Goal: Information Seeking & Learning: Learn about a topic

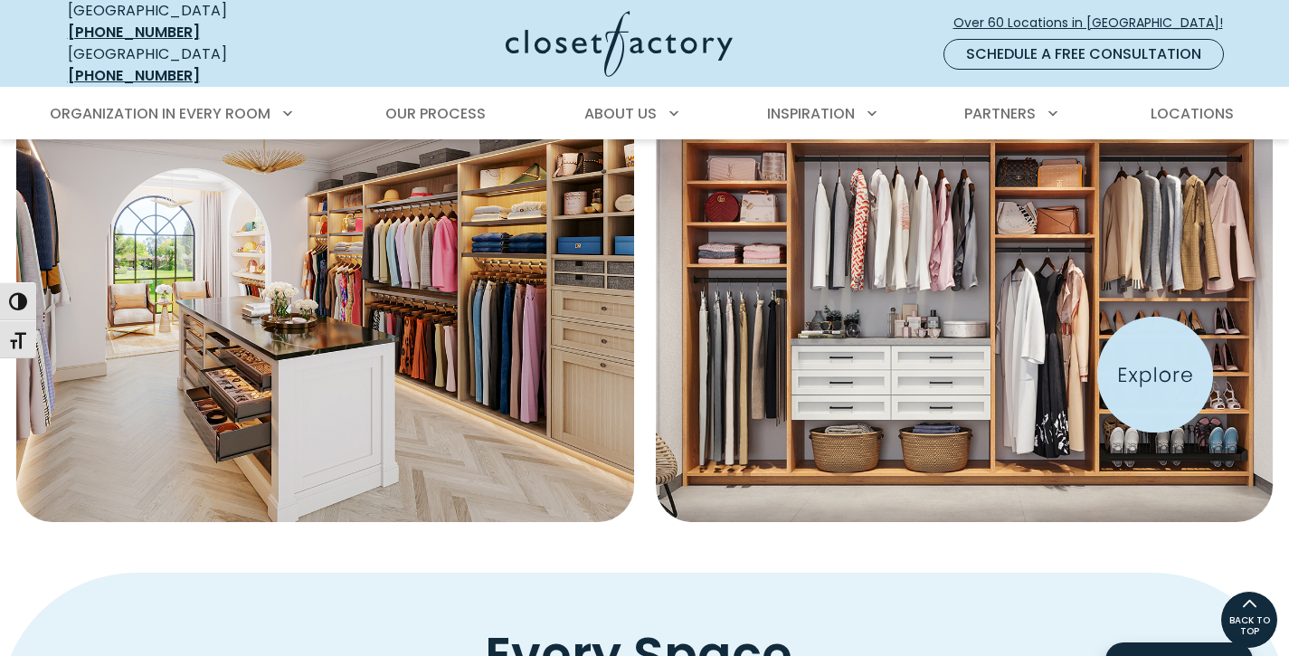
scroll to position [748, 0]
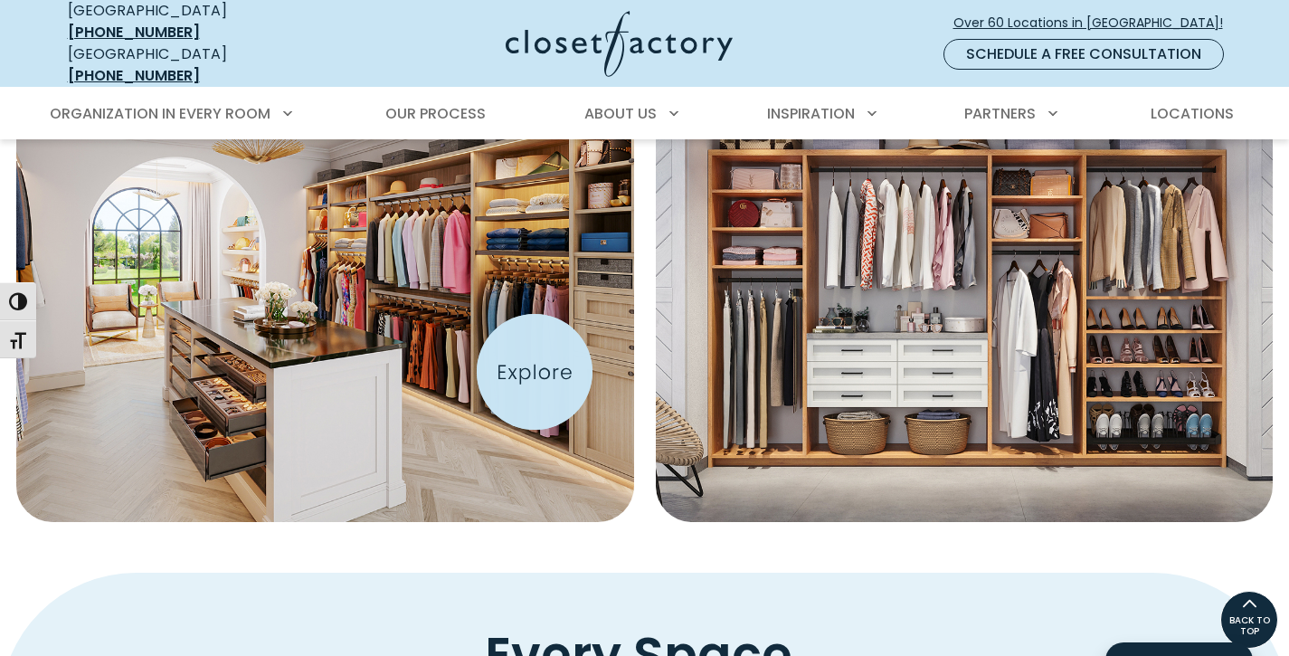
click at [535, 372] on img "Featured Images" at bounding box center [325, 279] width 679 height 535
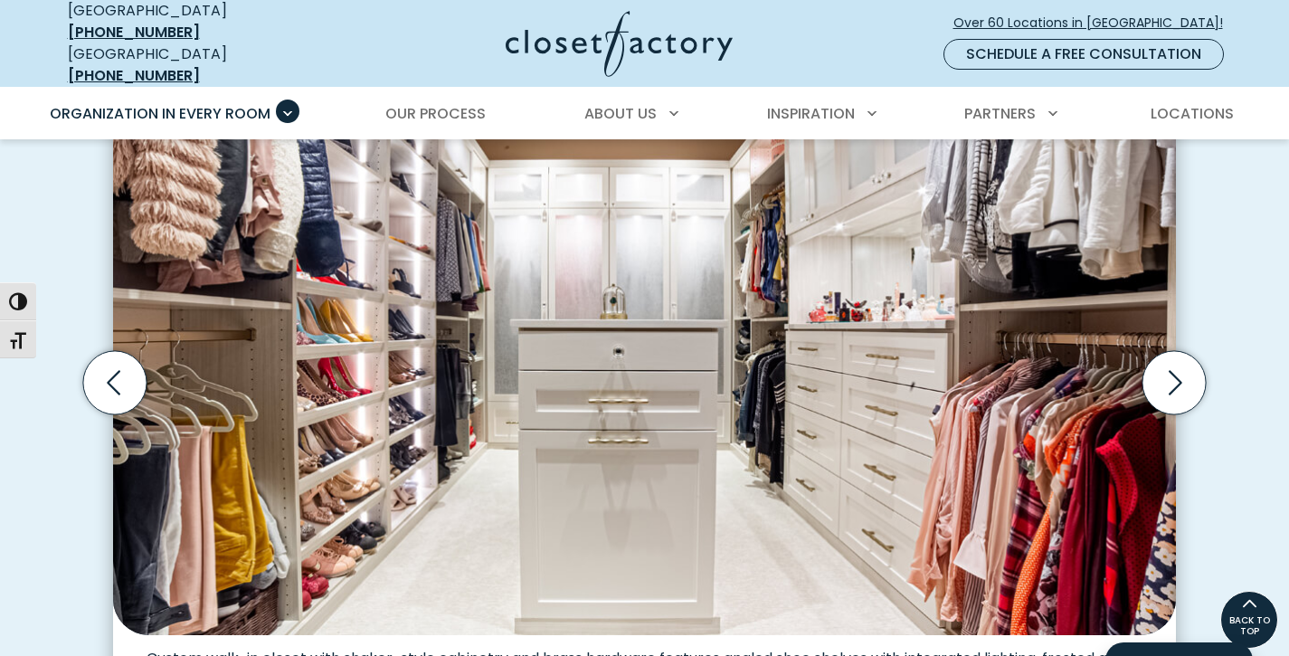
scroll to position [568, 0]
click at [1166, 414] on icon "Next slide" at bounding box center [1173, 382] width 63 height 63
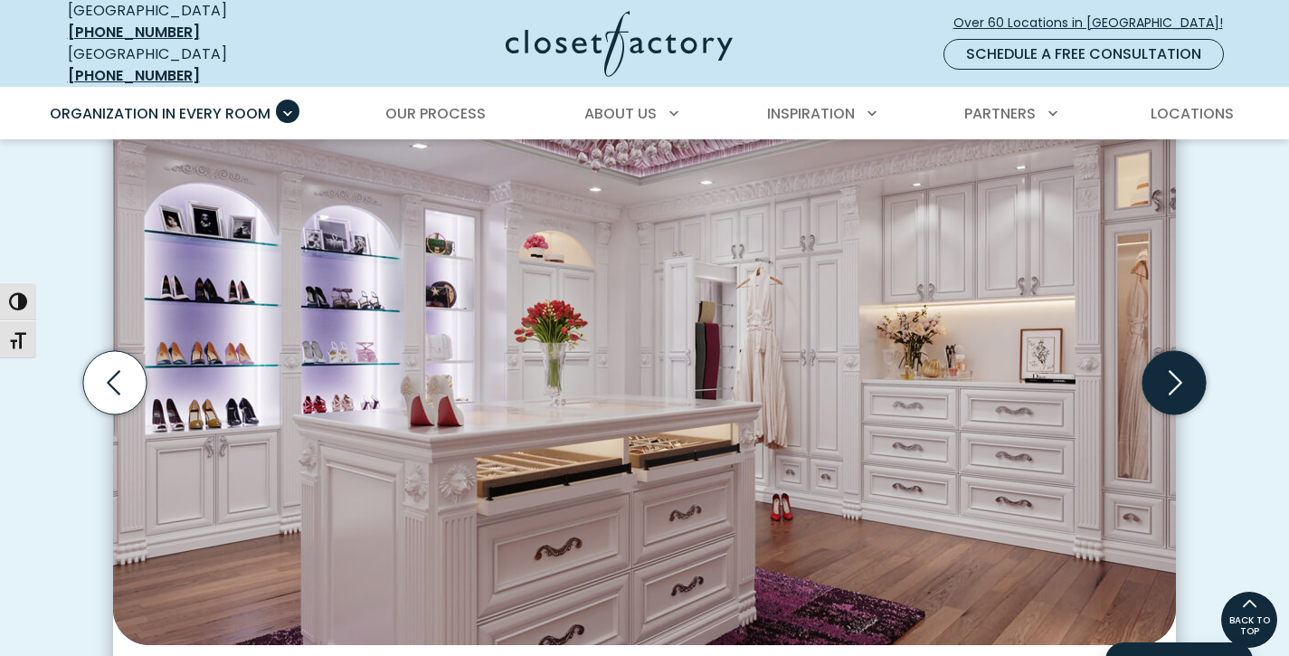
click at [1166, 414] on icon "Next slide" at bounding box center [1173, 382] width 63 height 63
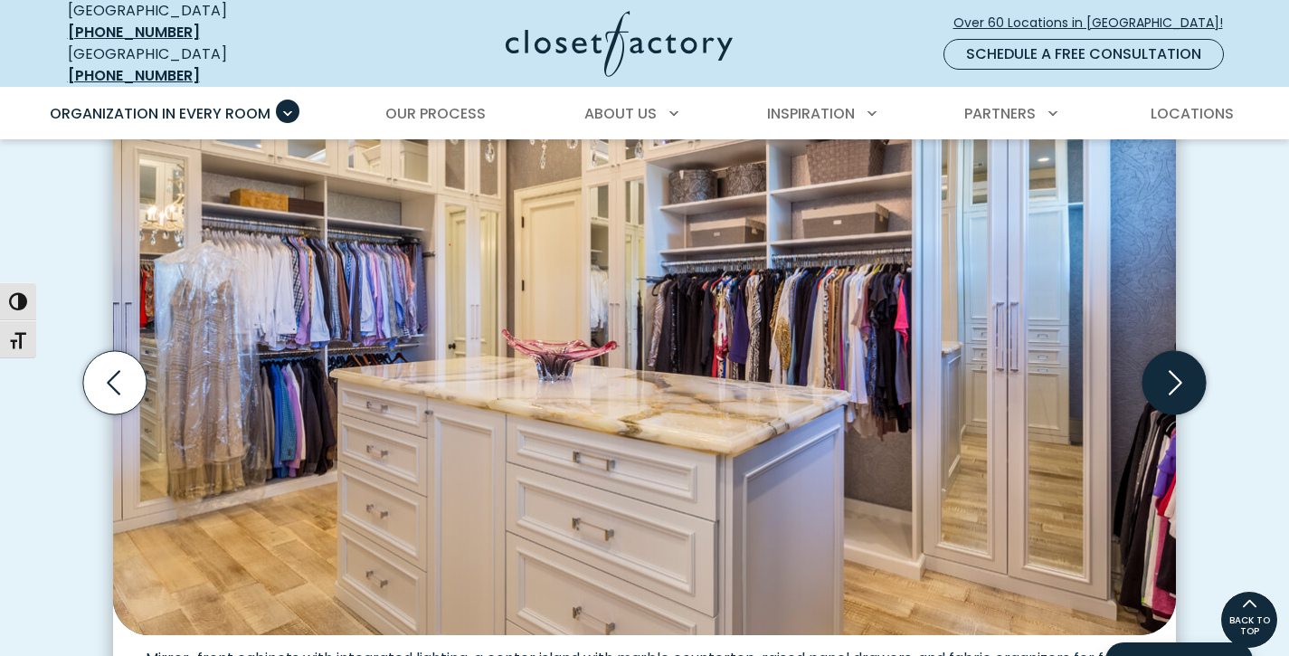
click at [1166, 414] on icon "Next slide" at bounding box center [1173, 382] width 63 height 63
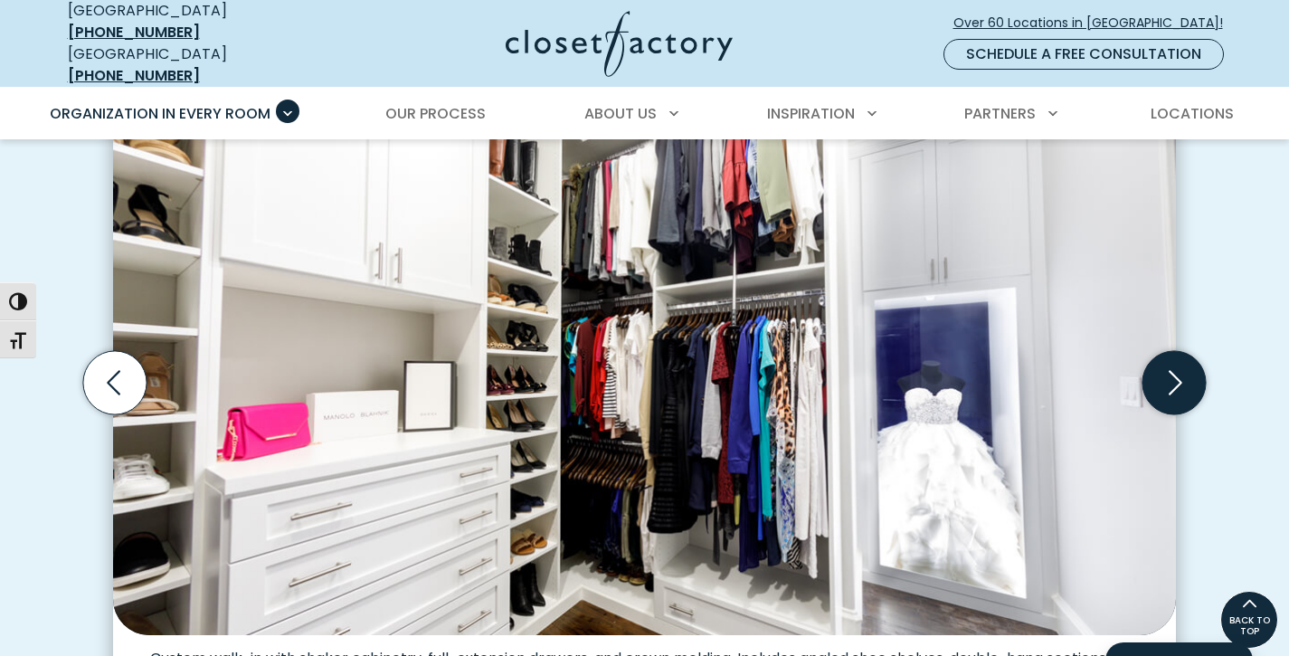
click at [1166, 414] on icon "Next slide" at bounding box center [1173, 382] width 63 height 63
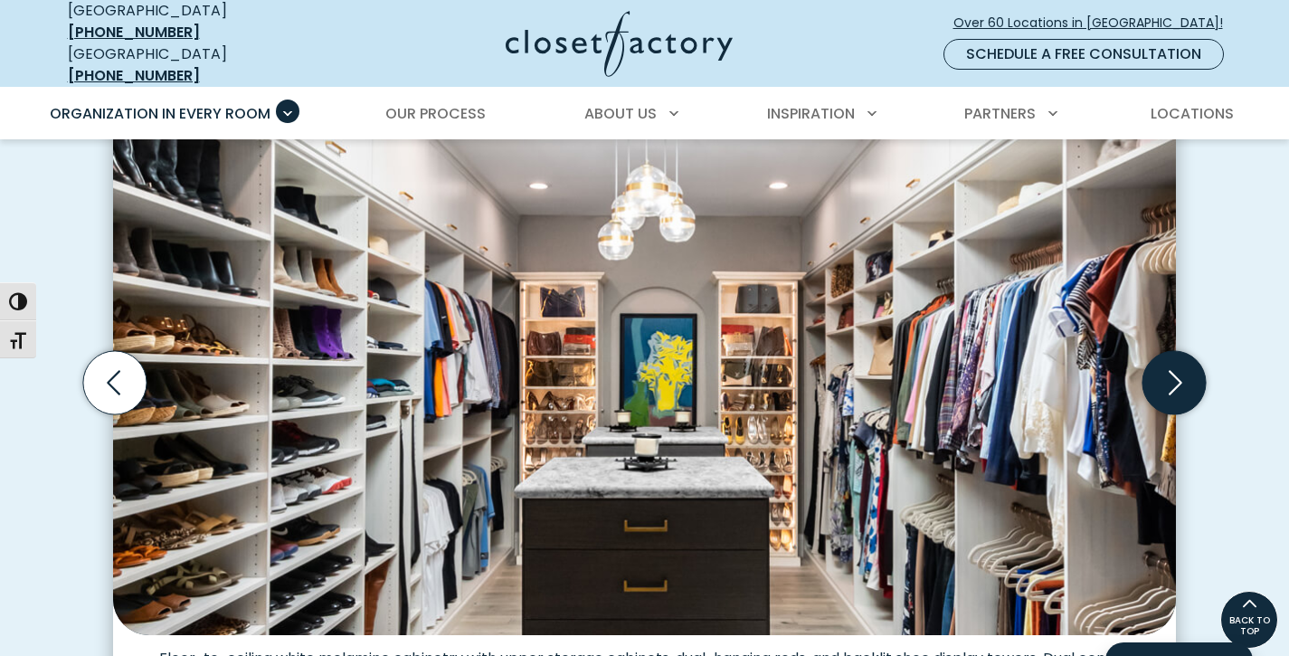
click at [1166, 414] on icon "Next slide" at bounding box center [1173, 382] width 63 height 63
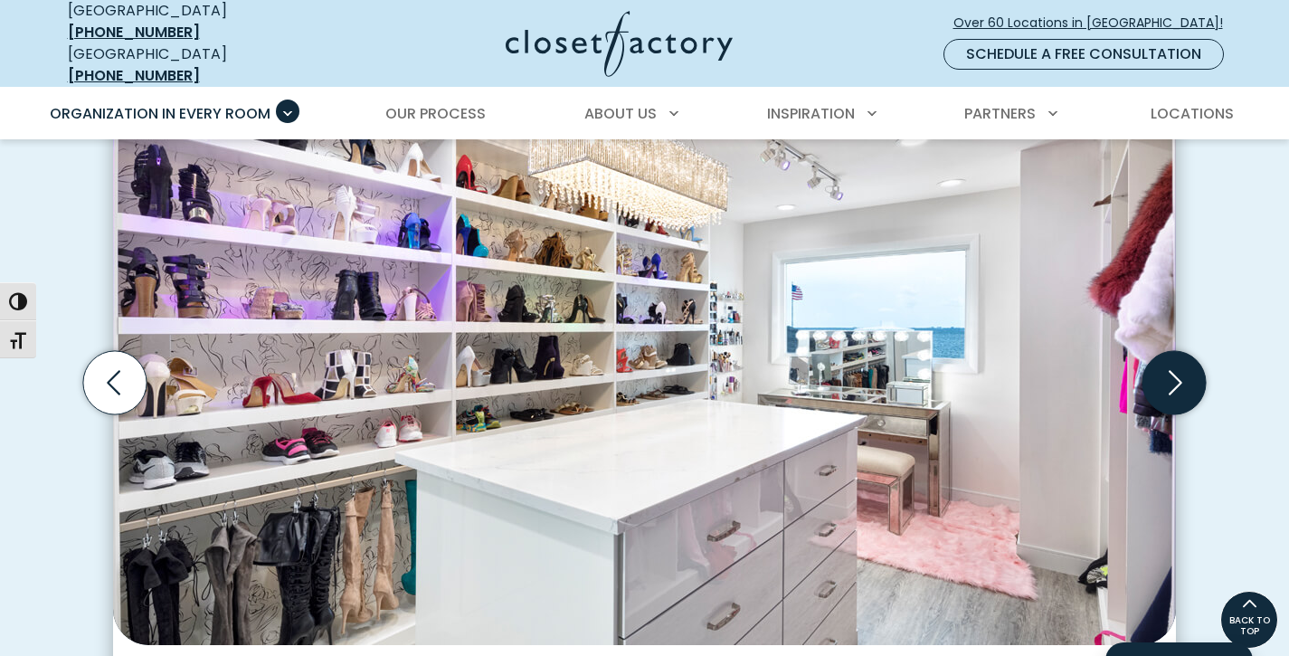
click at [1166, 414] on icon "Next slide" at bounding box center [1173, 382] width 63 height 63
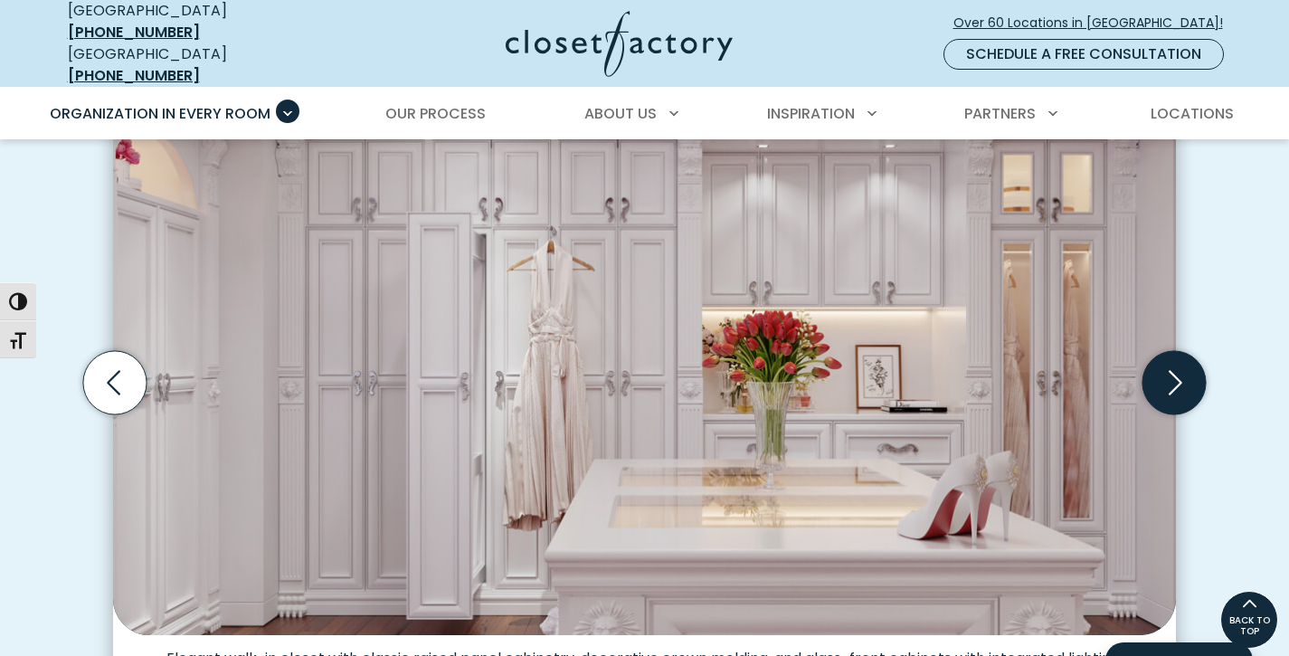
click at [1166, 414] on icon "Next slide" at bounding box center [1173, 382] width 63 height 63
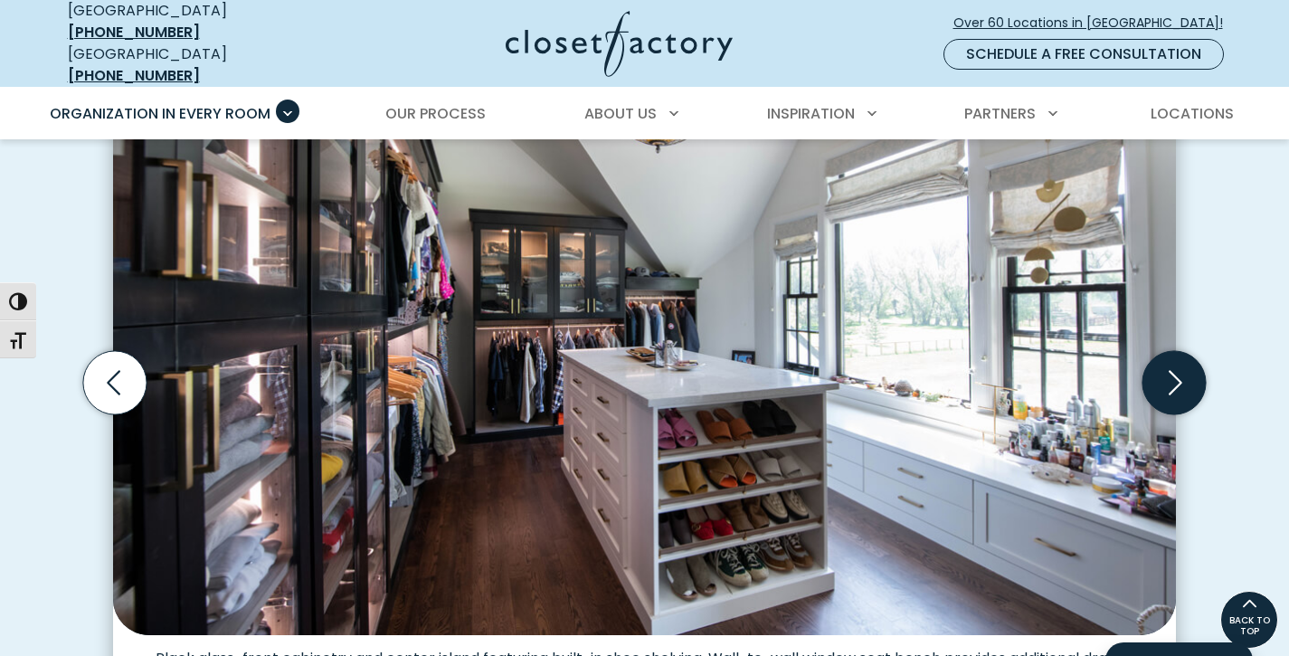
click at [1166, 414] on icon "Next slide" at bounding box center [1173, 382] width 63 height 63
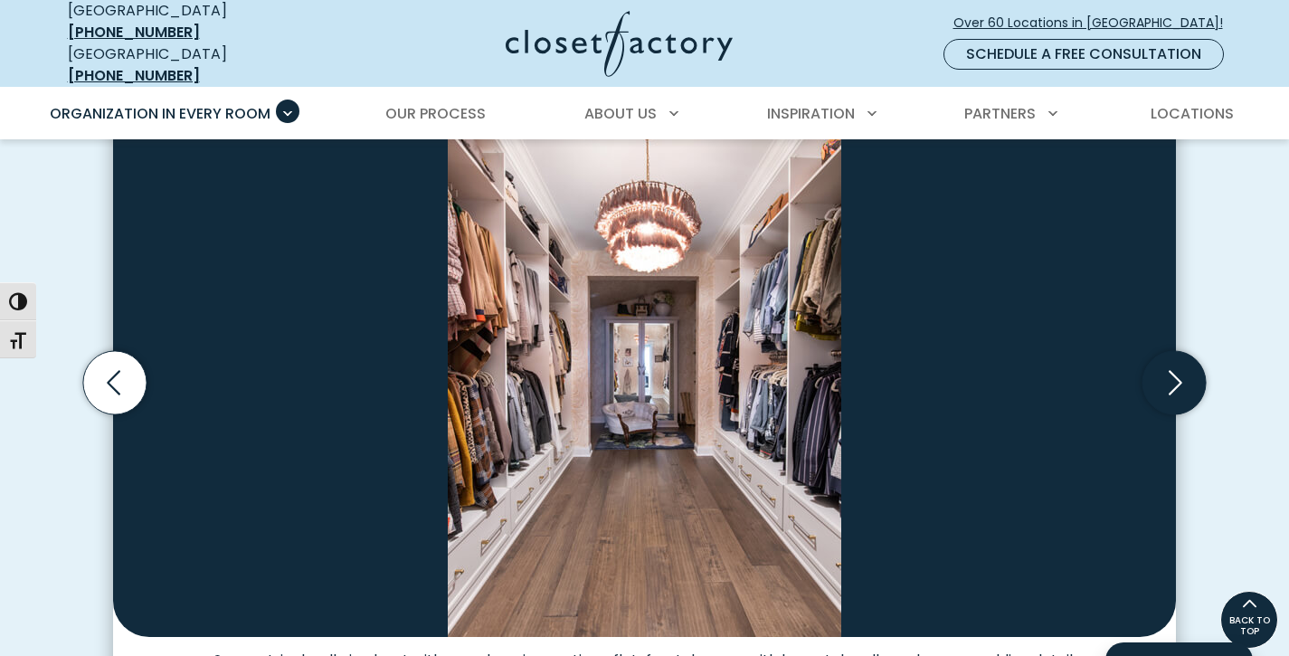
click at [1166, 414] on icon "Next slide" at bounding box center [1173, 382] width 63 height 63
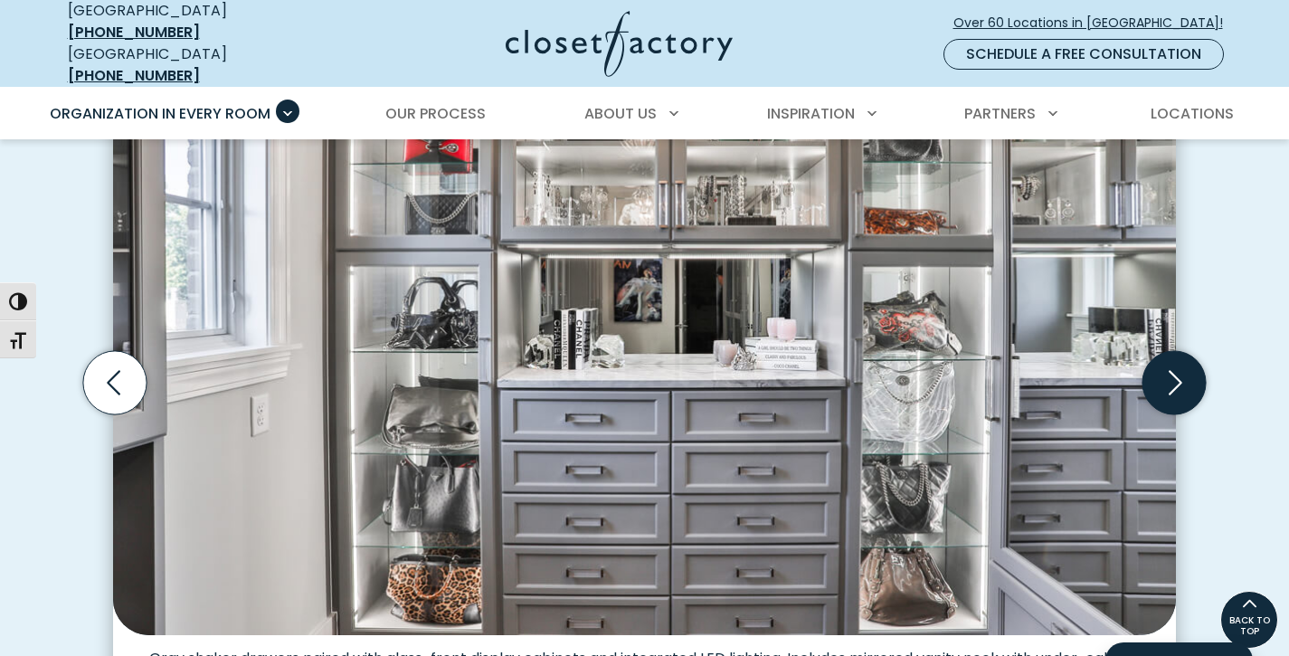
click at [1166, 414] on icon "Next slide" at bounding box center [1173, 382] width 63 height 63
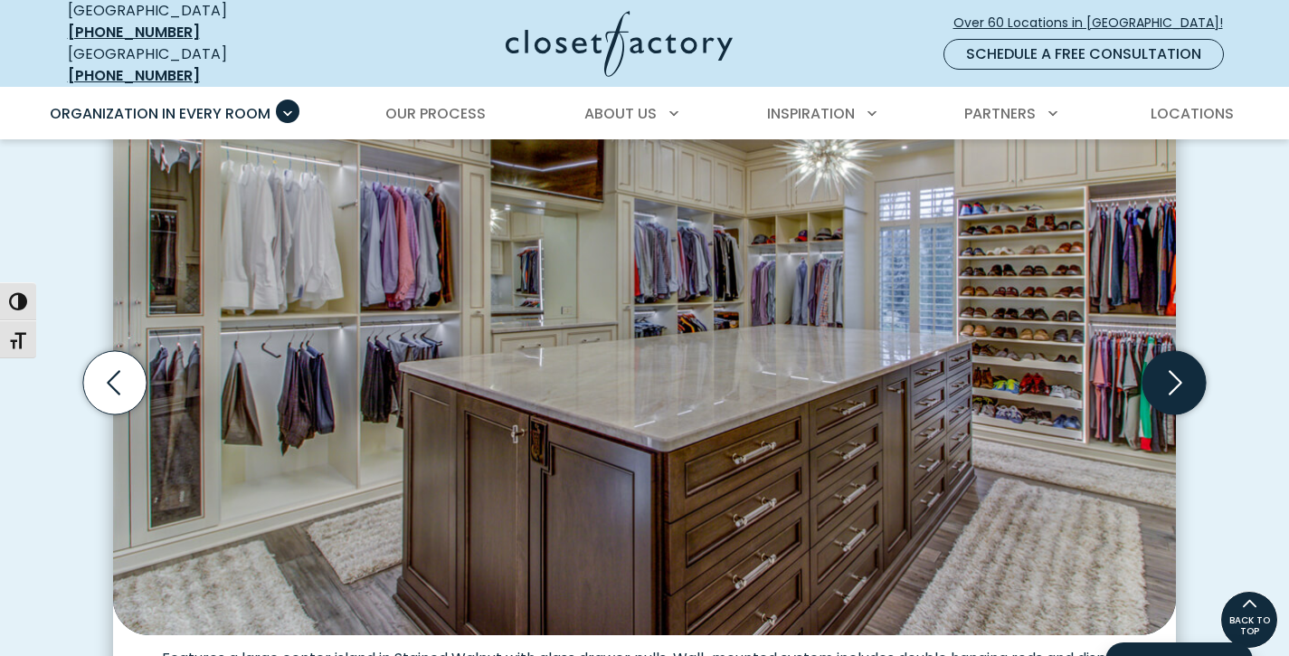
click at [1166, 414] on icon "Next slide" at bounding box center [1173, 382] width 63 height 63
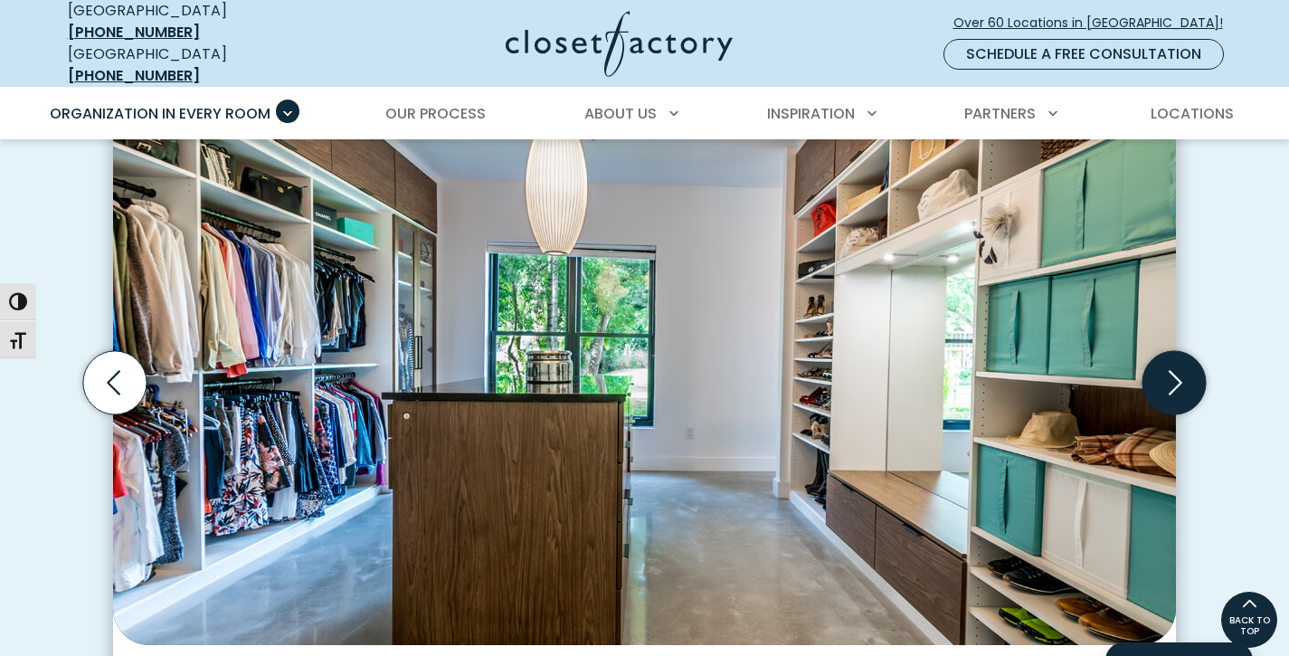
click at [1166, 414] on icon "Next slide" at bounding box center [1173, 382] width 63 height 63
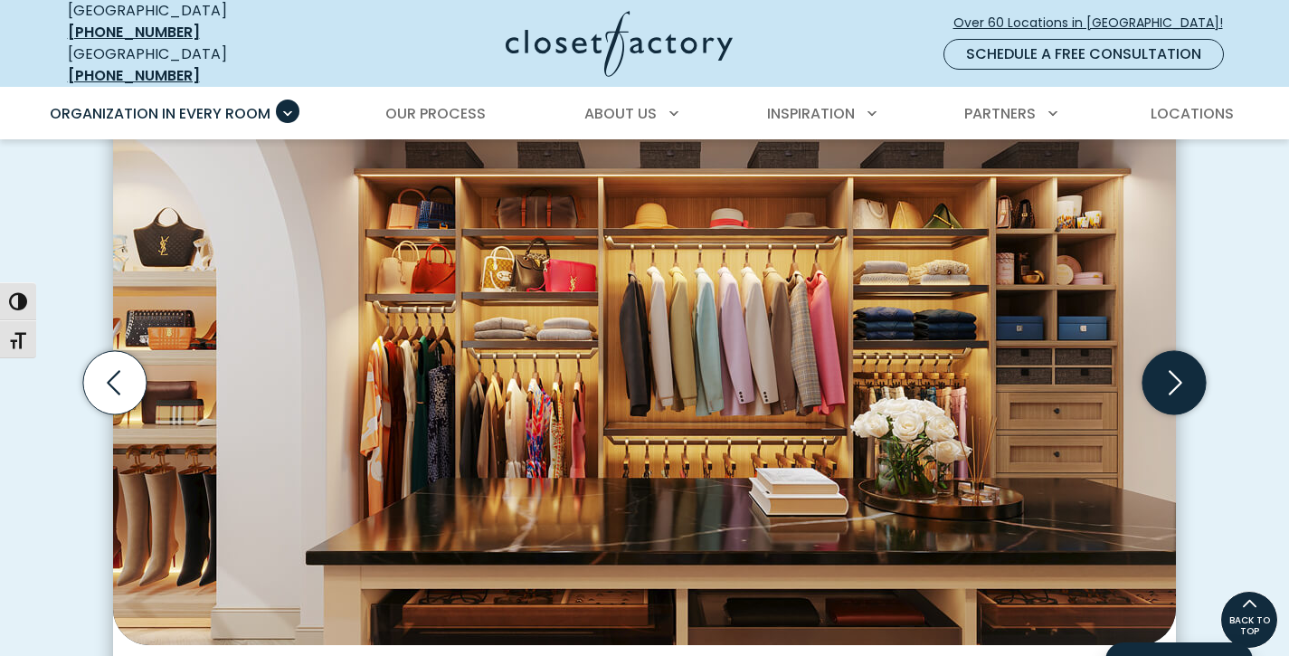
click at [1166, 414] on icon "Next slide" at bounding box center [1173, 382] width 63 height 63
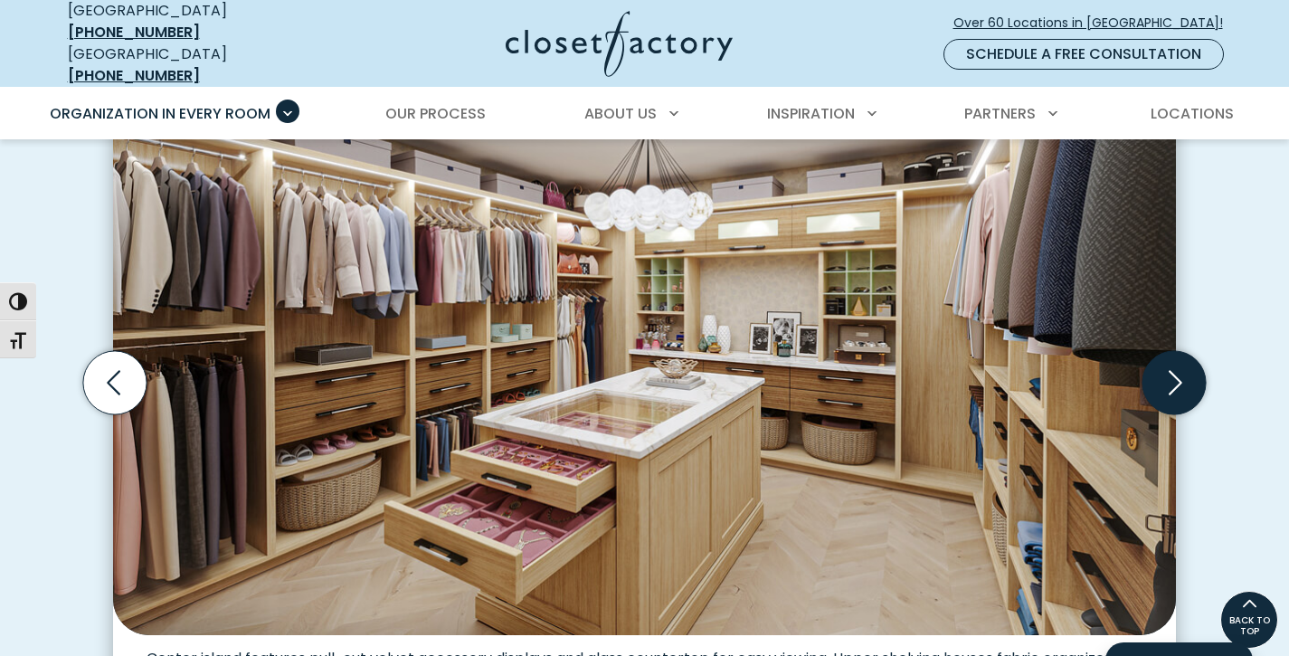
click at [1166, 414] on icon "Next slide" at bounding box center [1173, 382] width 63 height 63
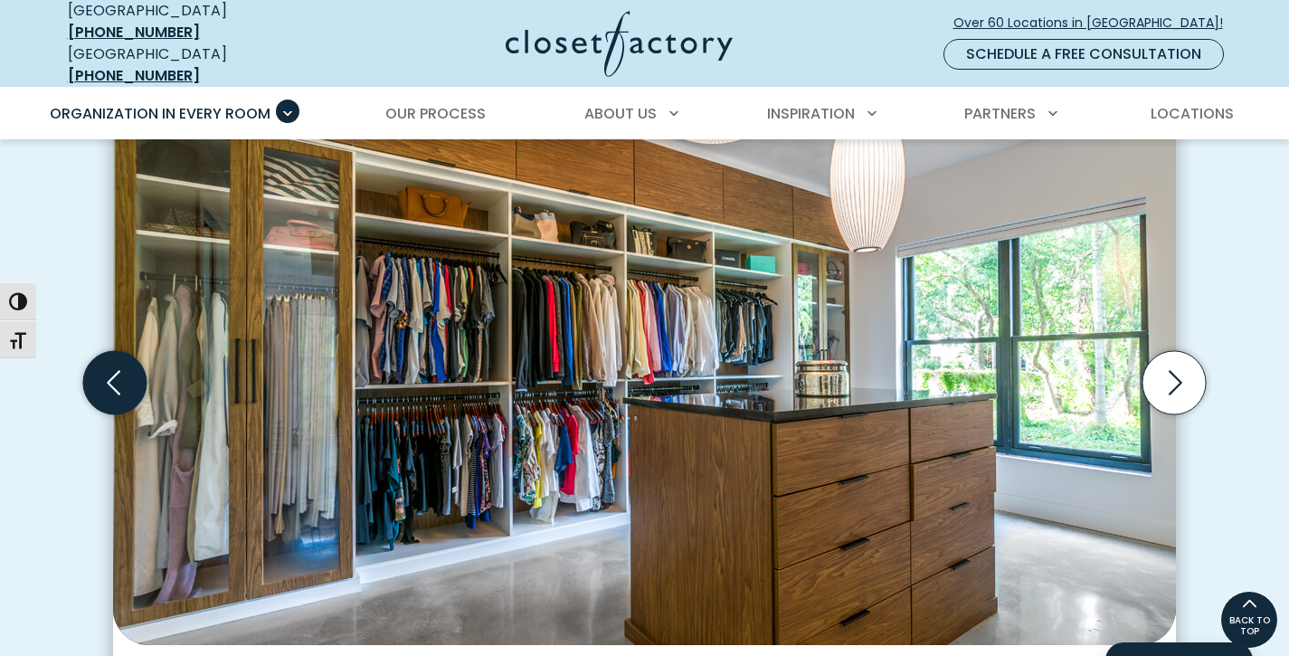
click at [116, 414] on icon "Previous slide" at bounding box center [114, 382] width 63 height 63
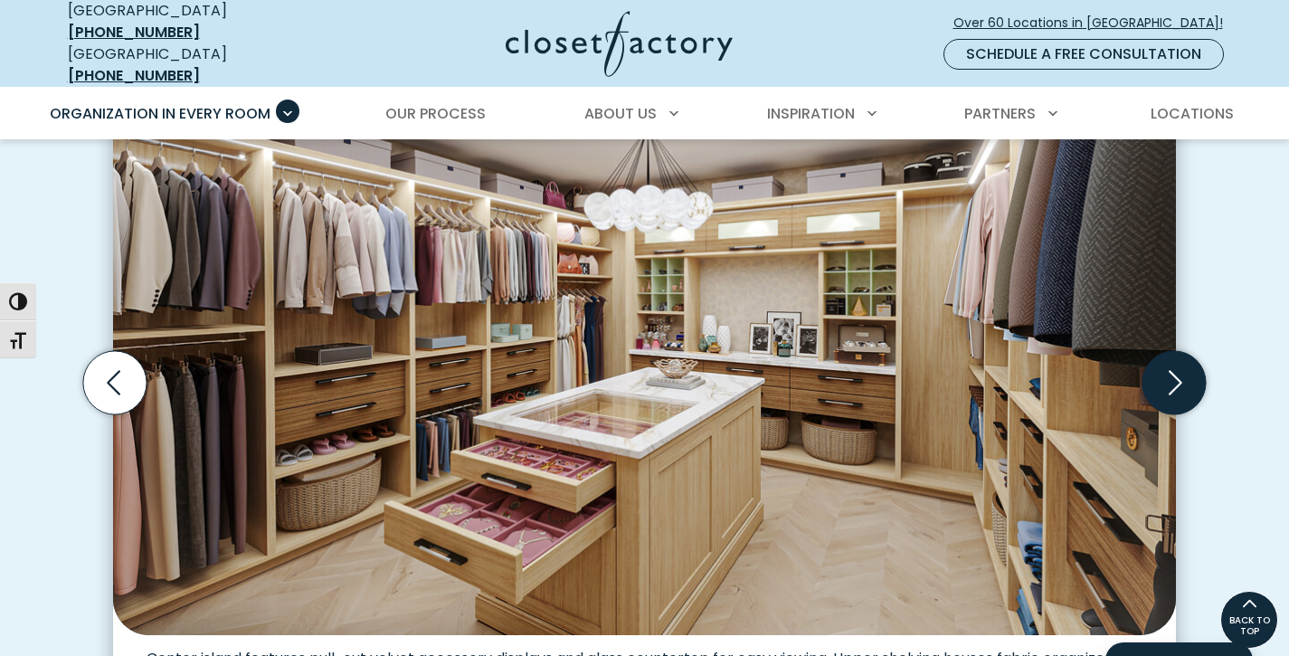
click at [1167, 414] on icon "Next slide" at bounding box center [1173, 382] width 63 height 63
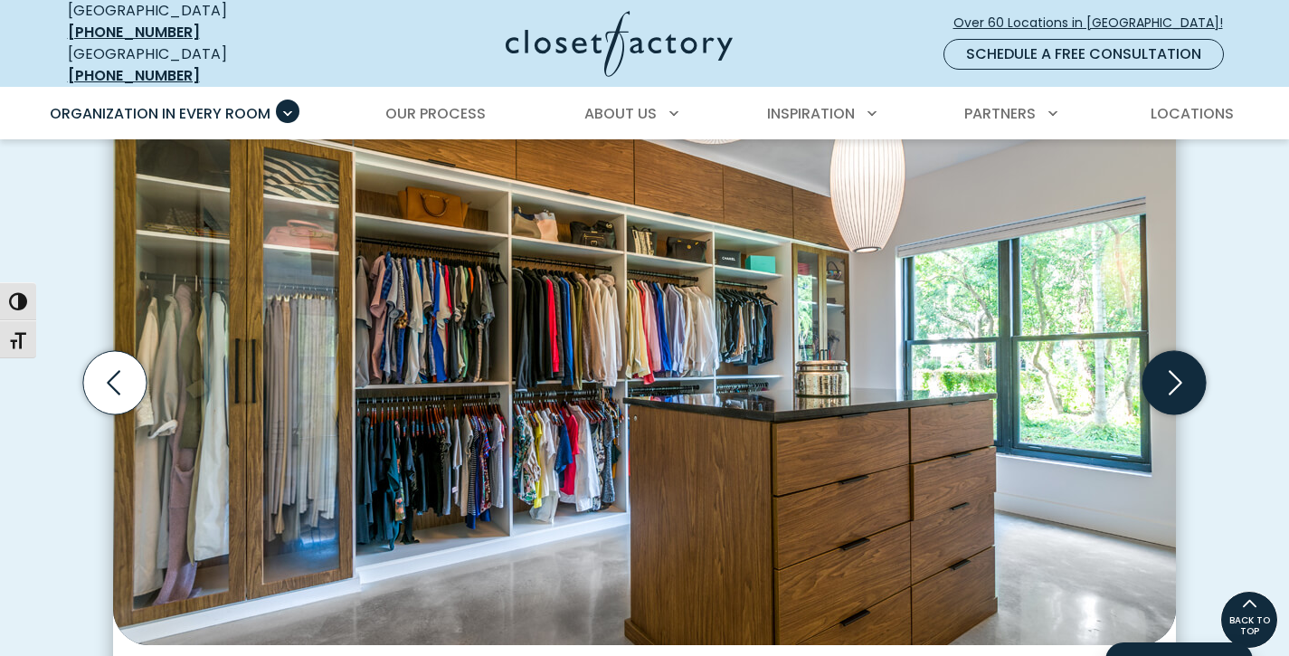
click at [1167, 414] on icon "Next slide" at bounding box center [1173, 382] width 63 height 63
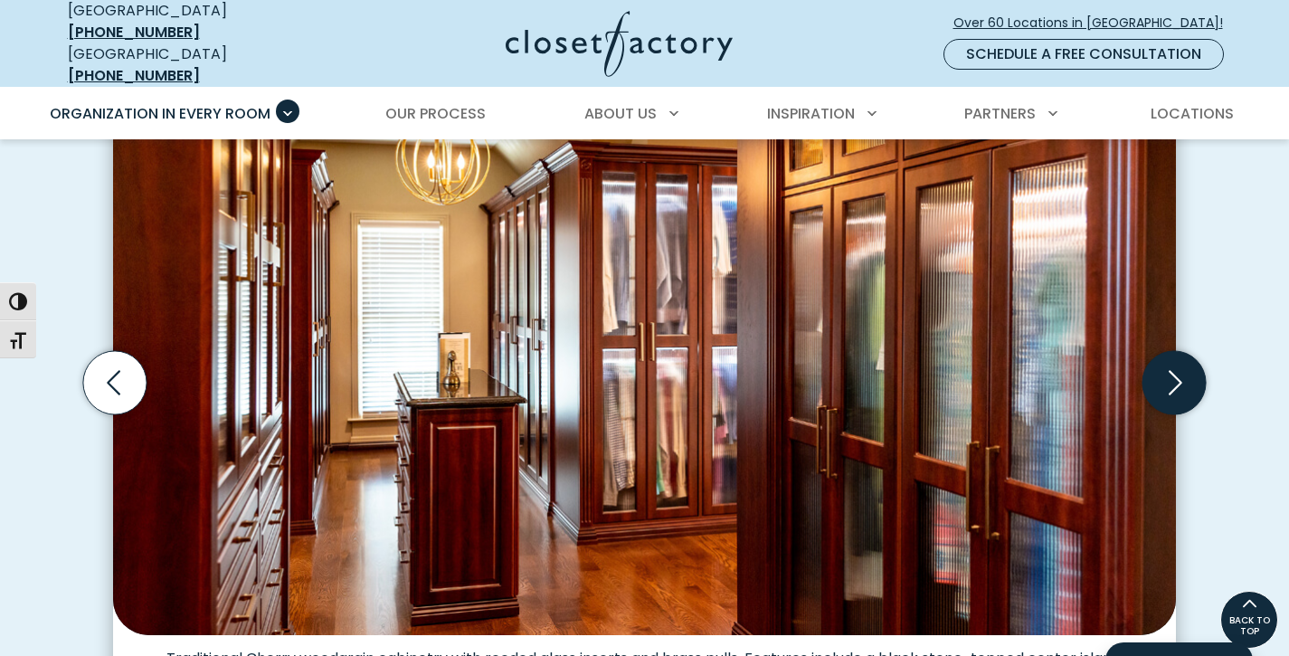
click at [1167, 414] on icon "Next slide" at bounding box center [1173, 382] width 63 height 63
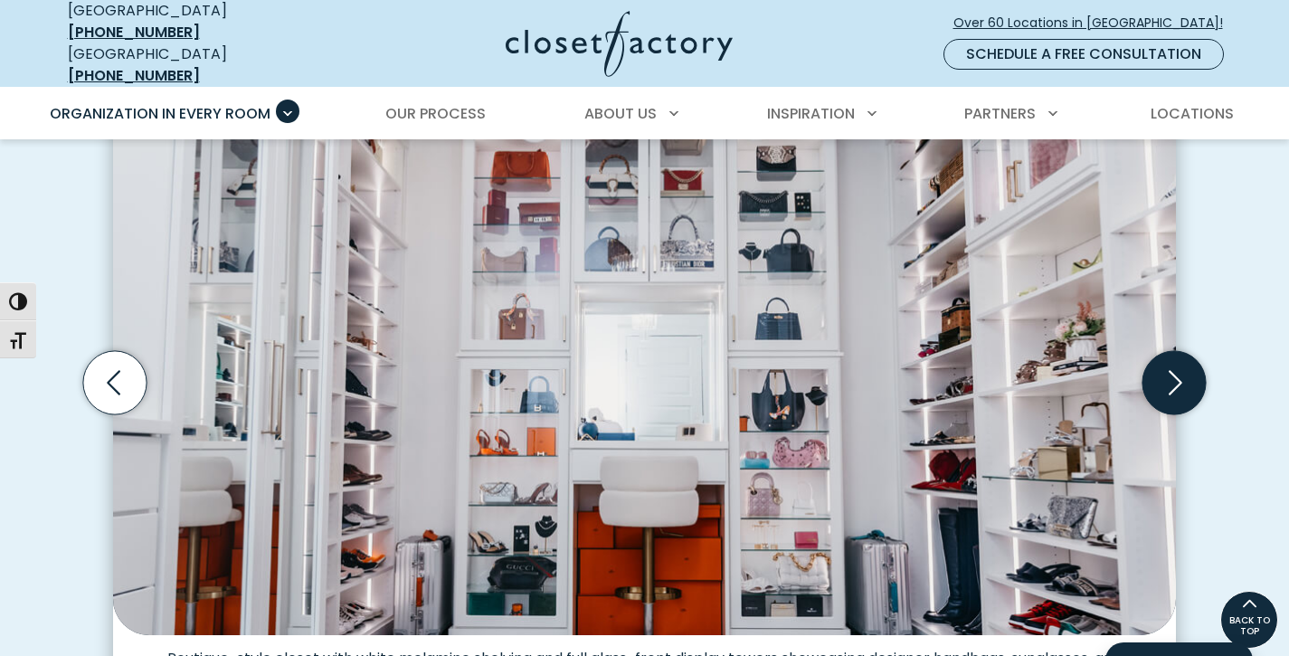
click at [1167, 414] on icon "Next slide" at bounding box center [1173, 382] width 63 height 63
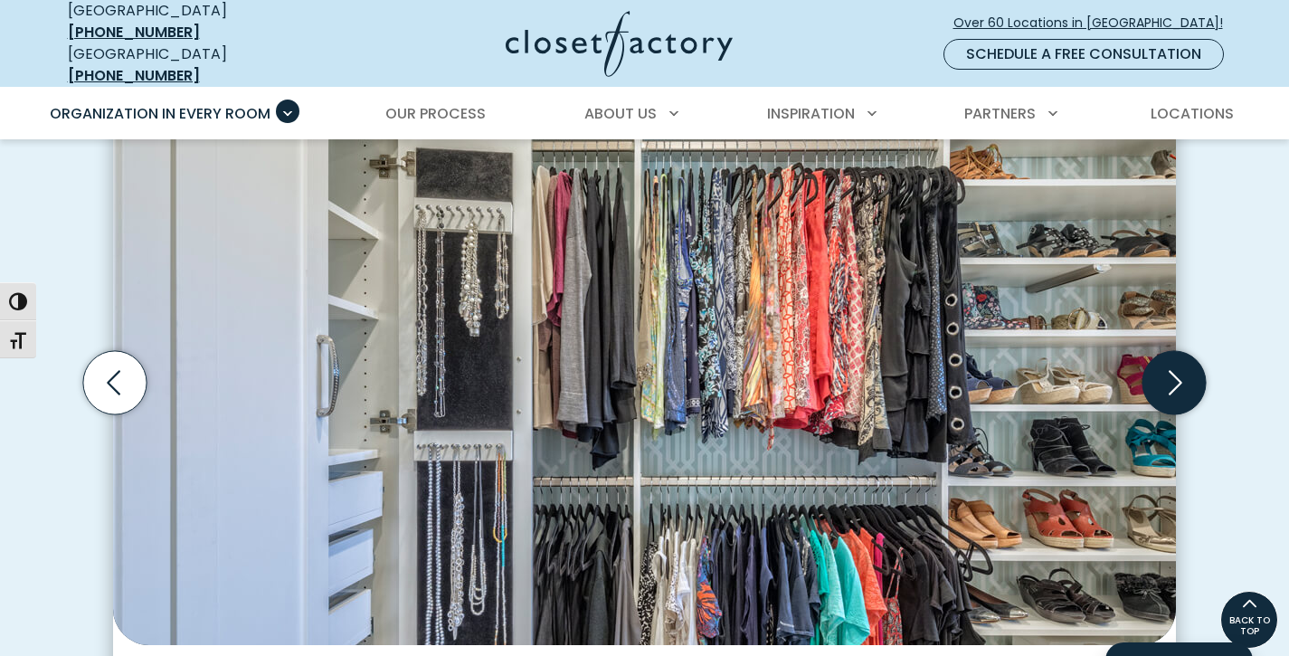
click at [1167, 414] on icon "Next slide" at bounding box center [1173, 382] width 63 height 63
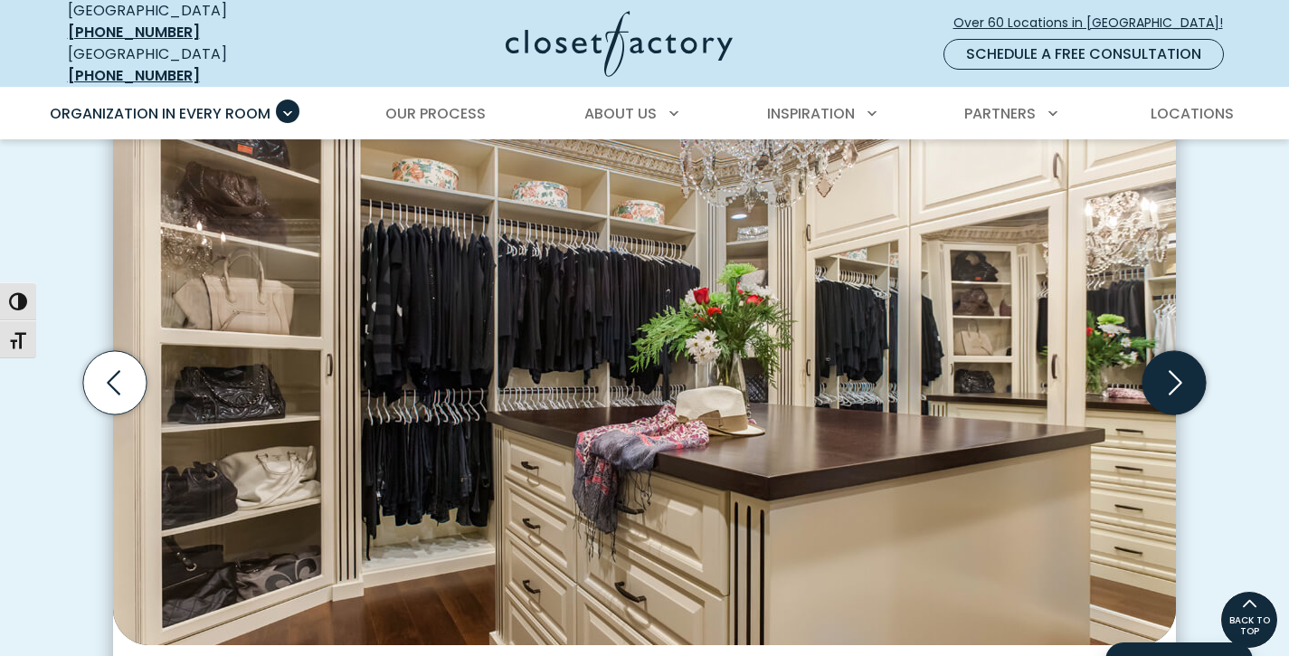
click at [1167, 414] on icon "Next slide" at bounding box center [1173, 382] width 63 height 63
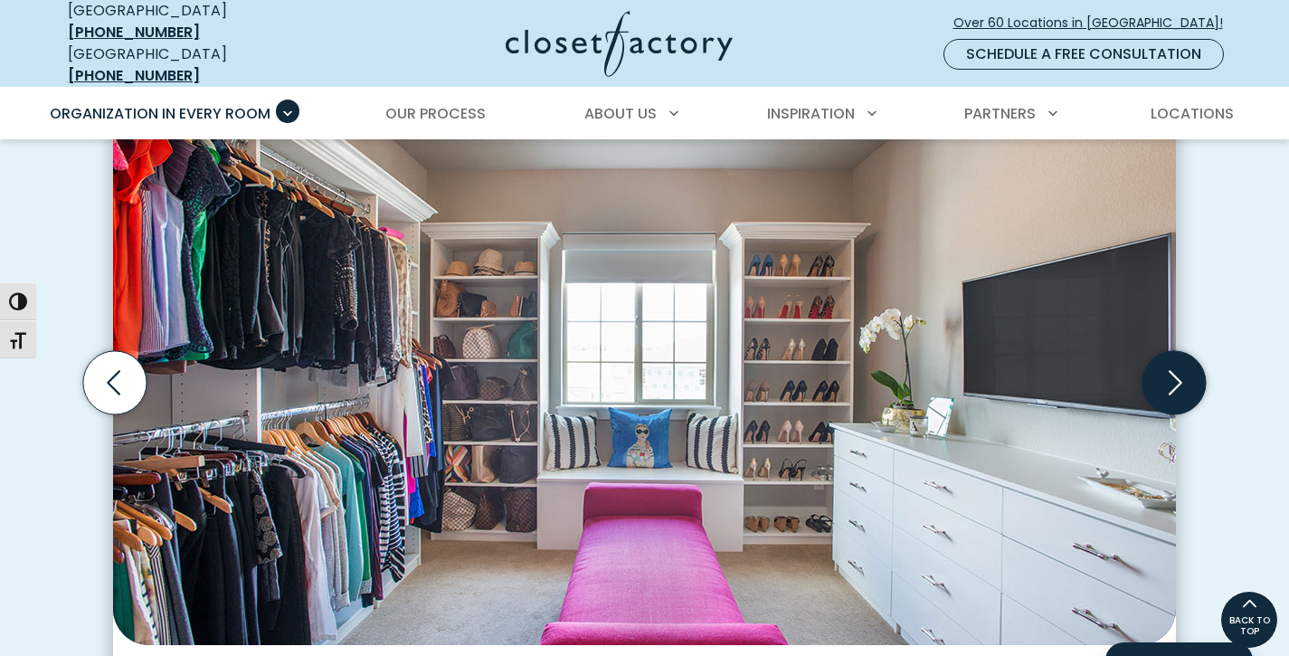
click at [1167, 414] on icon "Next slide" at bounding box center [1173, 382] width 63 height 63
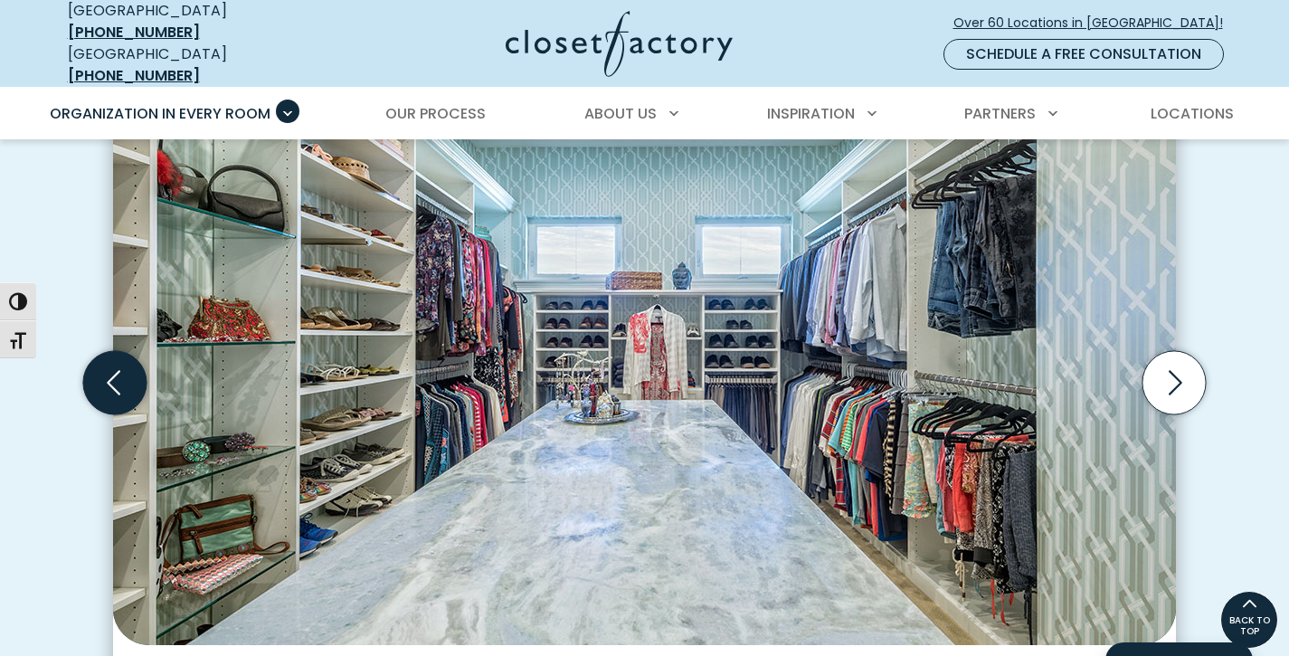
click at [115, 414] on icon "Previous slide" at bounding box center [114, 382] width 63 height 63
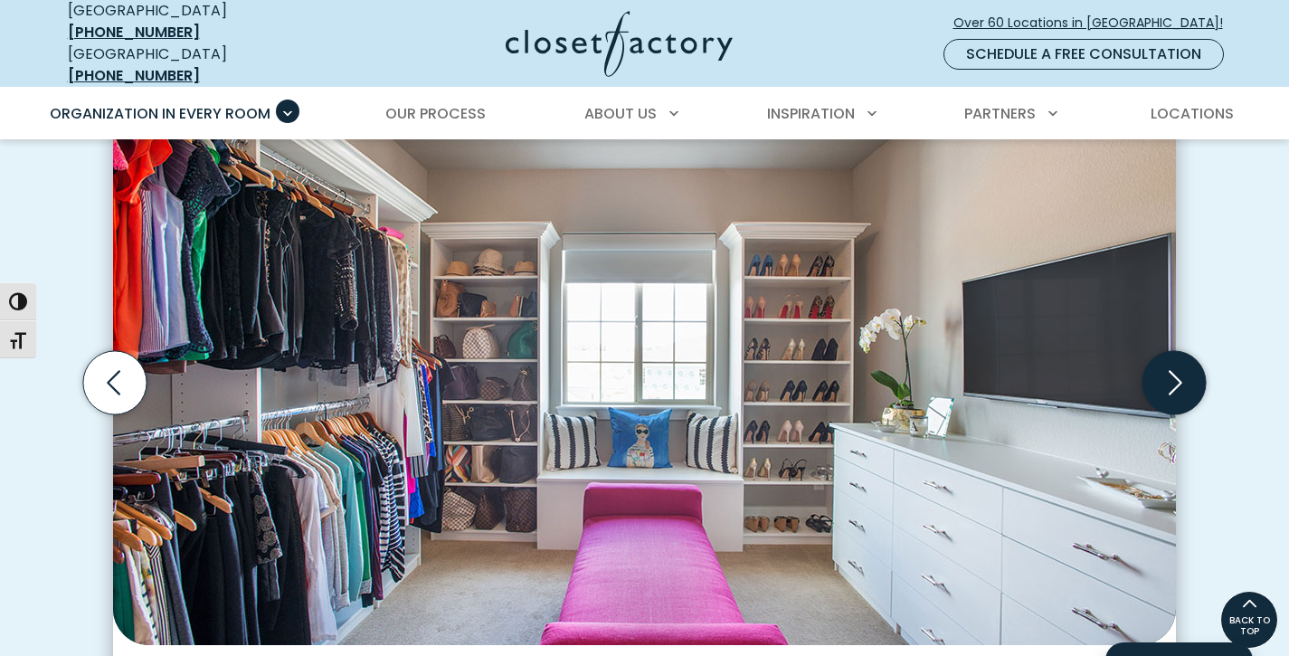
click at [1180, 395] on icon "Next slide" at bounding box center [1176, 383] width 14 height 24
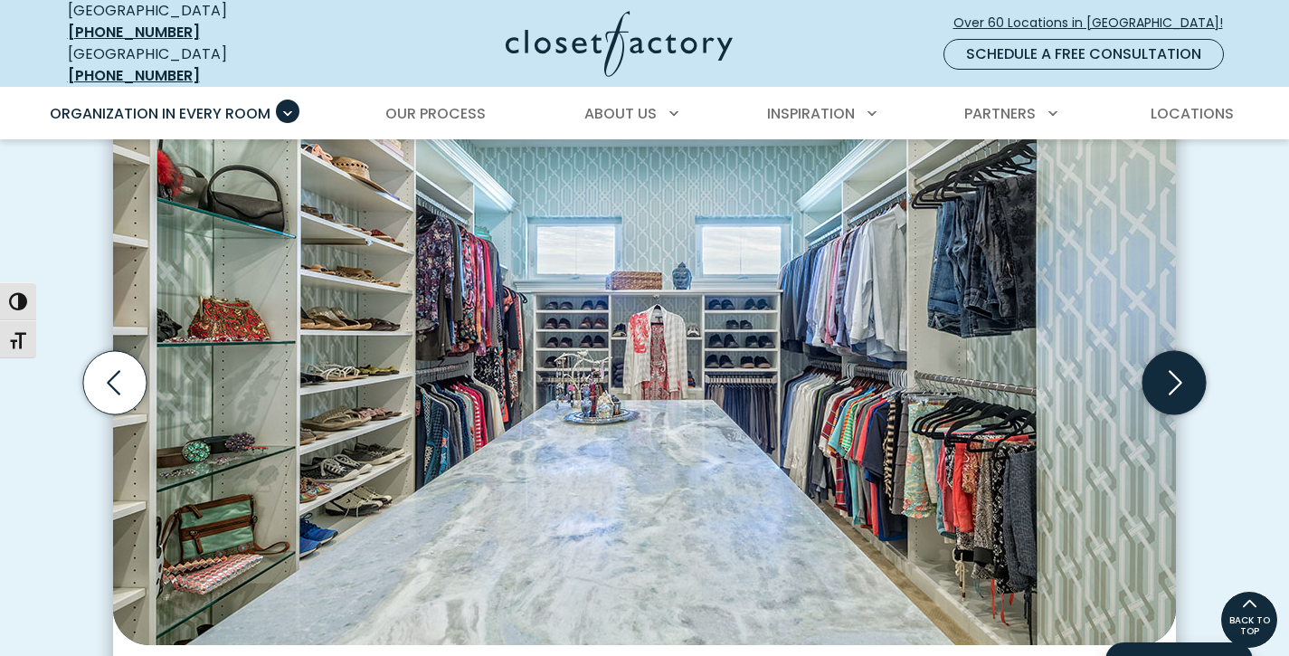
click at [1180, 395] on icon "Next slide" at bounding box center [1176, 383] width 14 height 24
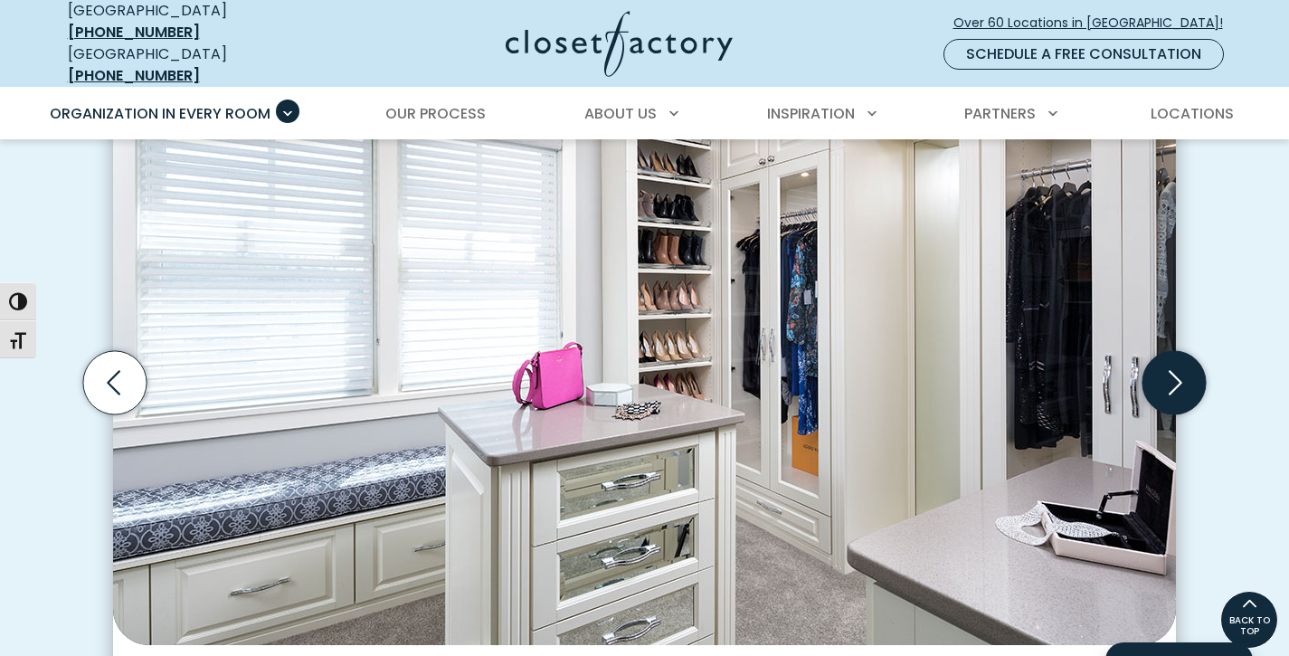
click at [1180, 395] on icon "Next slide" at bounding box center [1176, 383] width 14 height 24
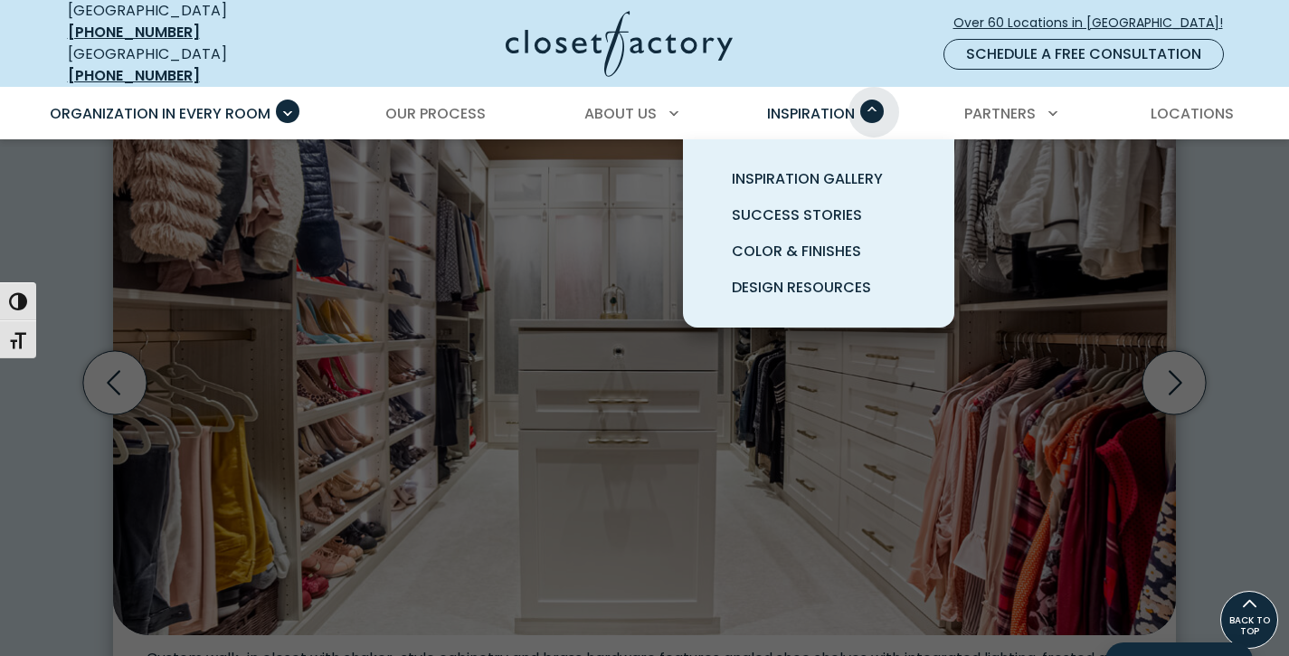
click at [874, 99] on span "Primary Menu" at bounding box center [872, 111] width 24 height 24
click at [855, 103] on span "Inspiration" at bounding box center [811, 113] width 88 height 21
click at [878, 99] on span "Primary Menu" at bounding box center [872, 111] width 24 height 24
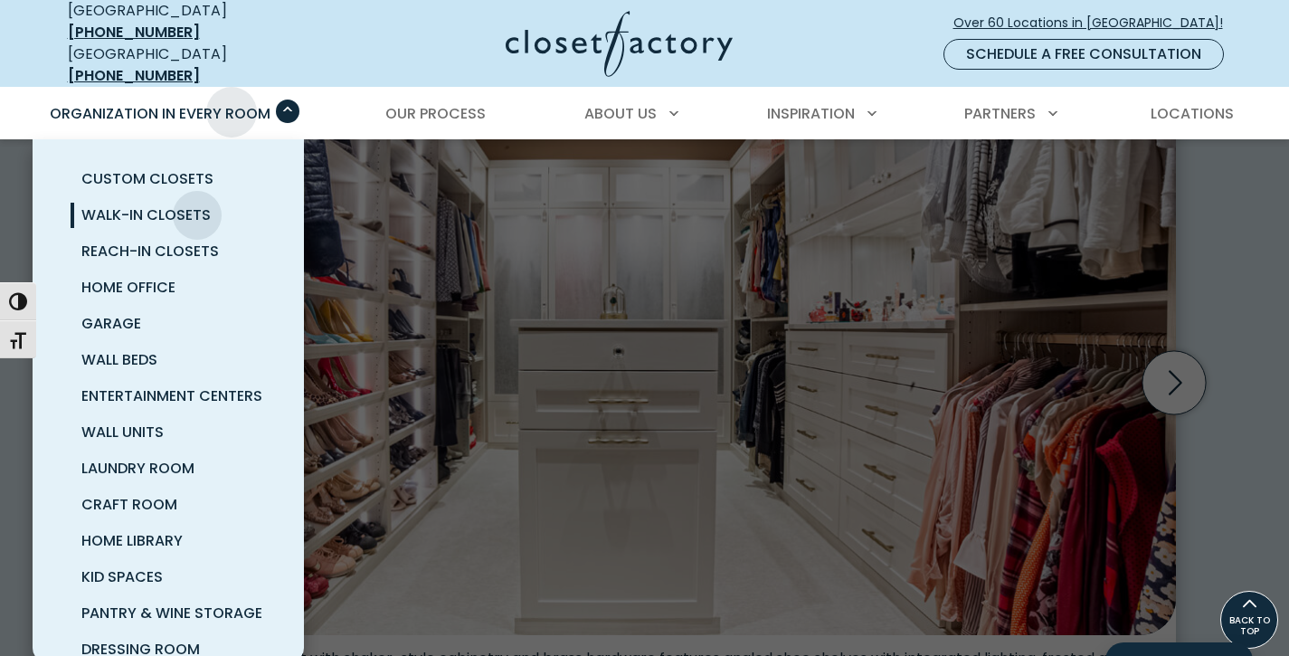
click at [232, 103] on span "Organization in Every Room" at bounding box center [160, 113] width 221 height 21
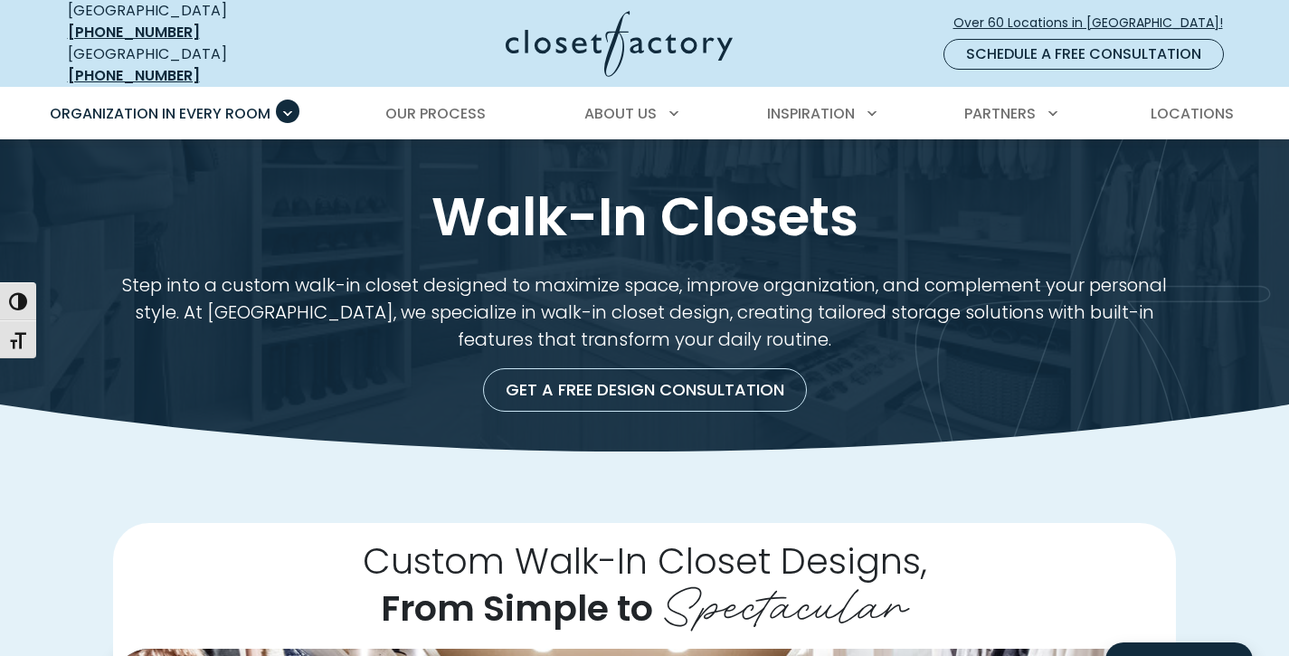
scroll to position [0, 0]
